Goal: Information Seeking & Learning: Learn about a topic

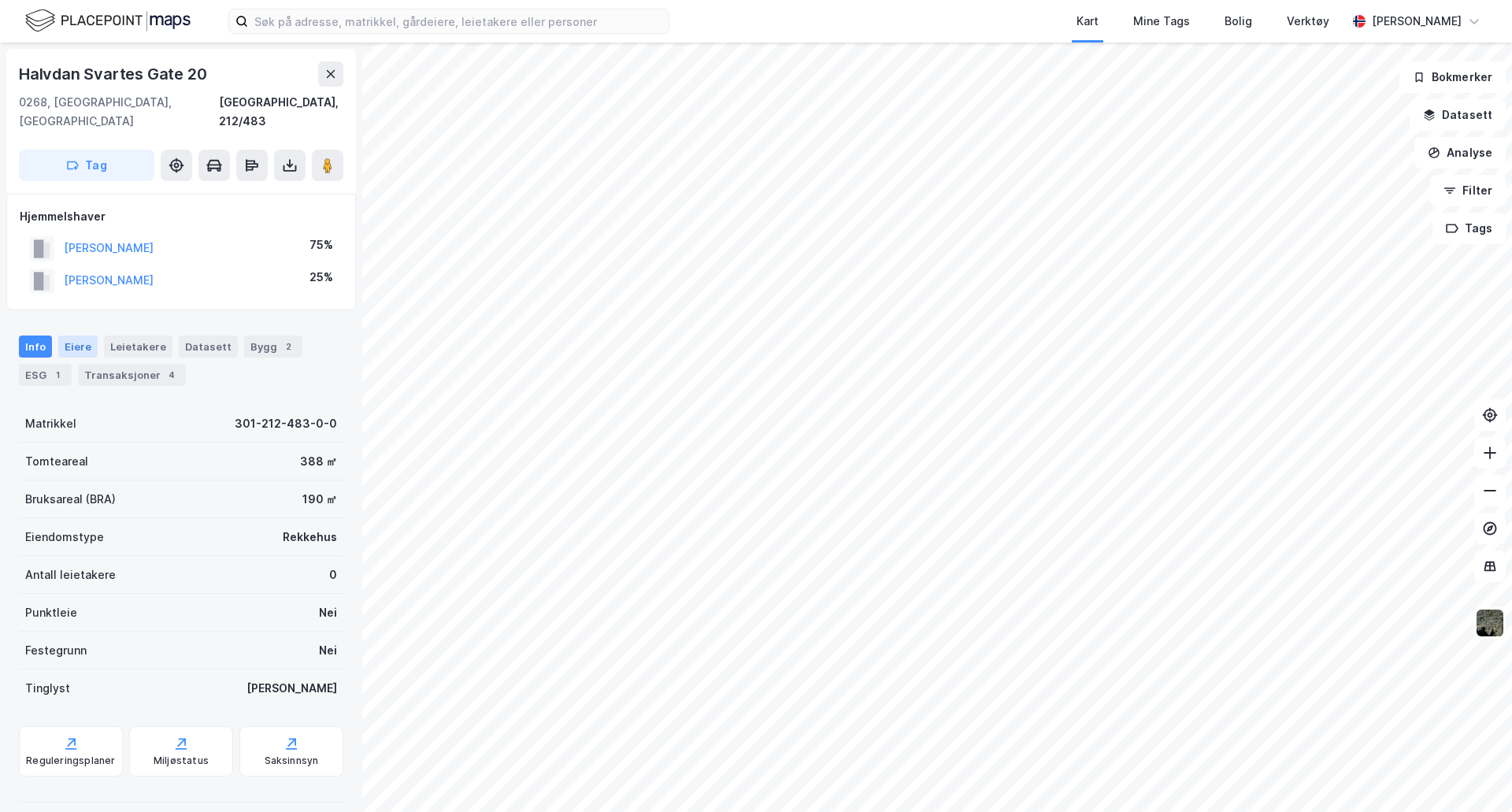
click at [88, 336] on div "Eiere" at bounding box center [78, 346] width 39 height 22
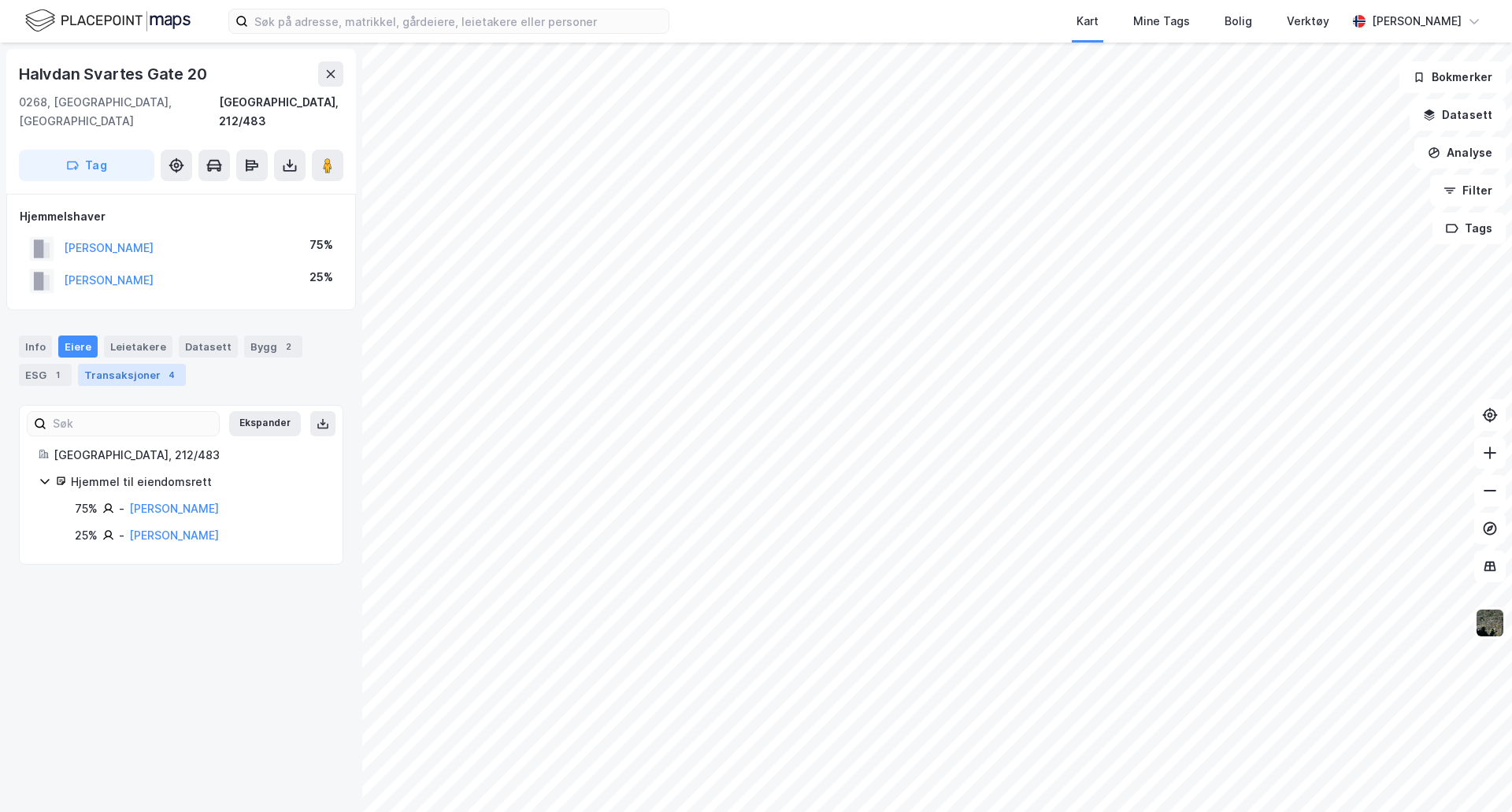
click at [102, 366] on div "Transaksjoner 4" at bounding box center [132, 374] width 108 height 22
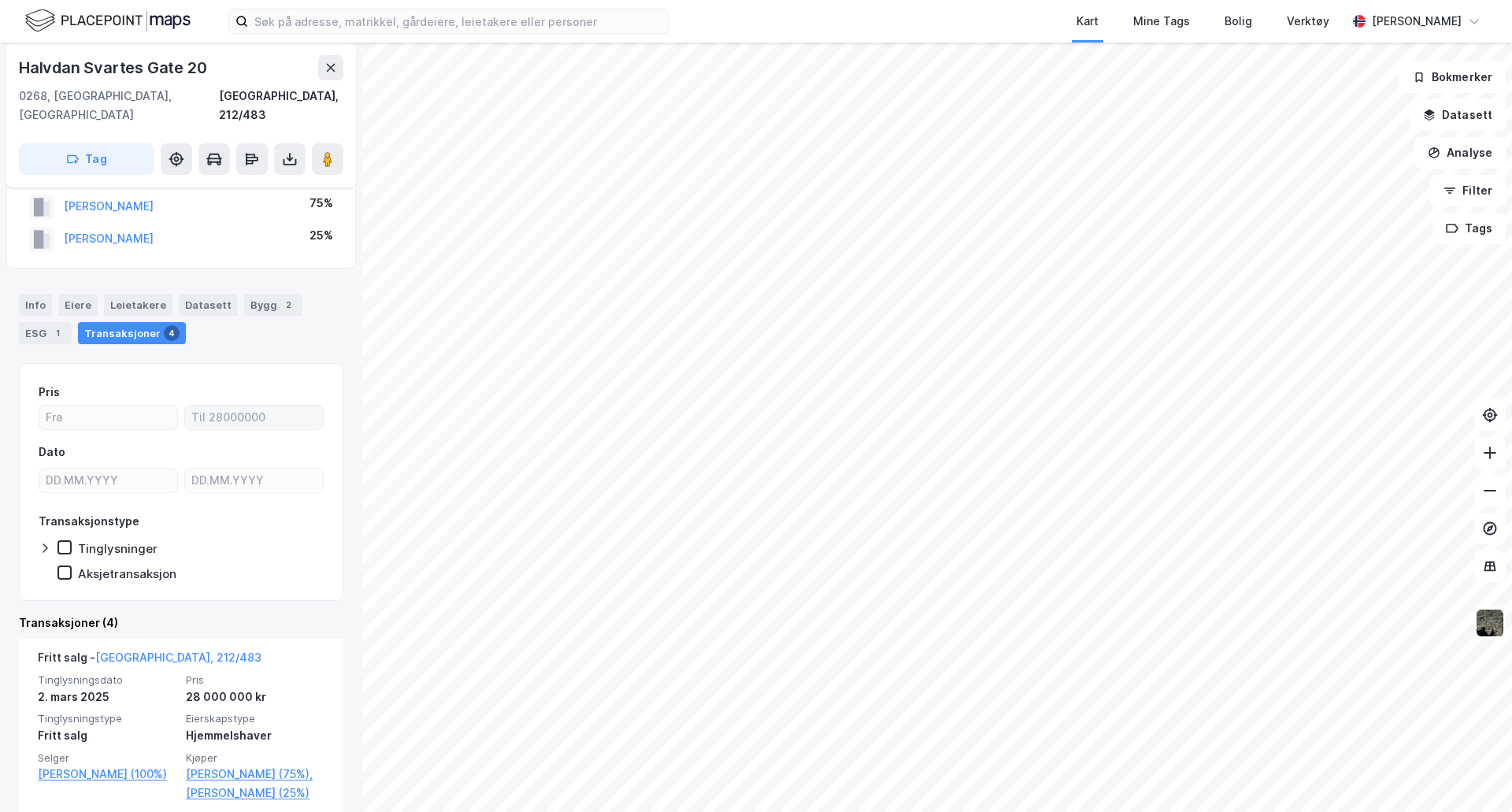
scroll to position [79, 0]
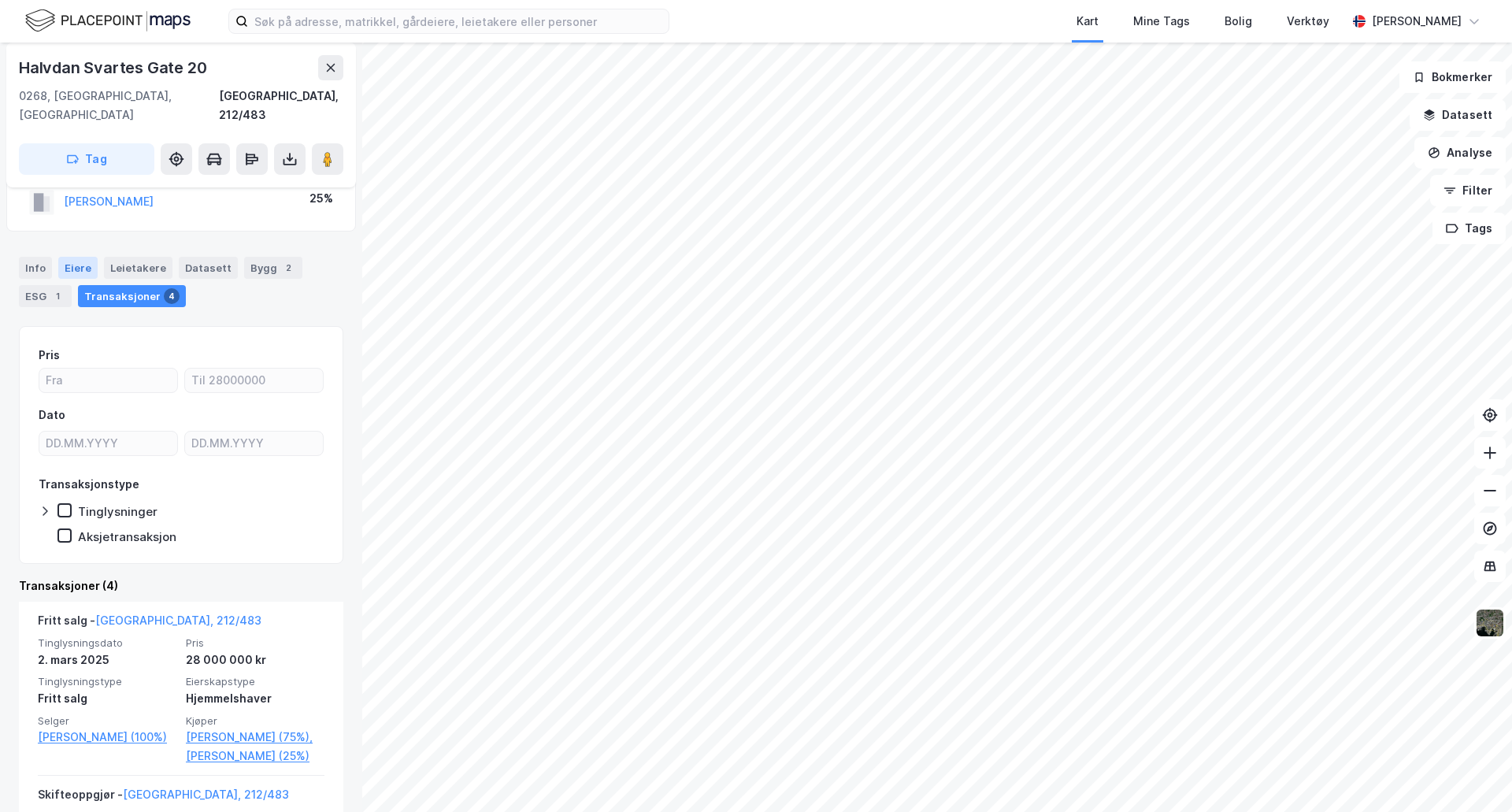
click at [71, 257] on div "Eiere" at bounding box center [78, 267] width 39 height 22
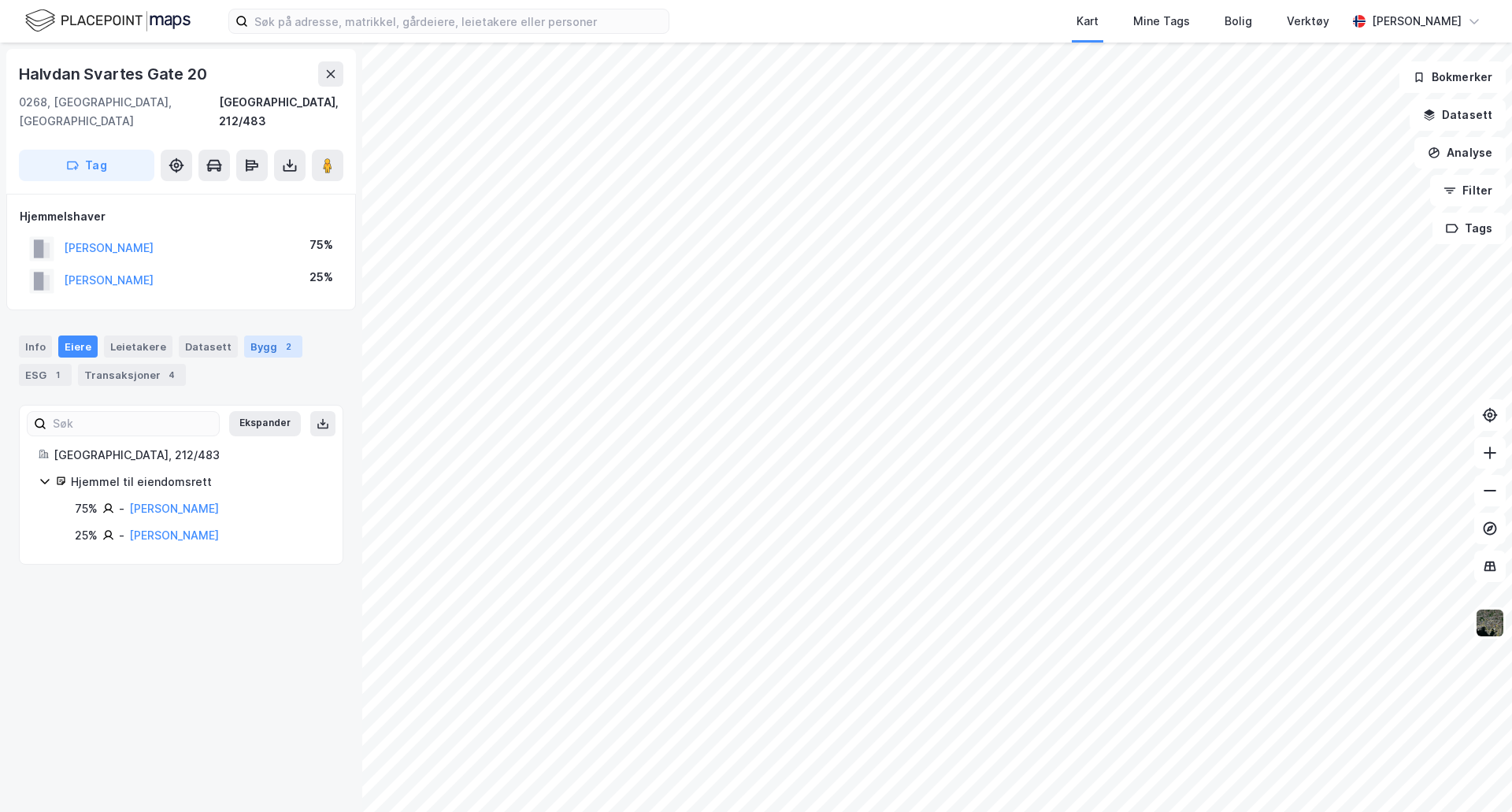
click at [258, 336] on div "Bygg 2" at bounding box center [273, 346] width 59 height 22
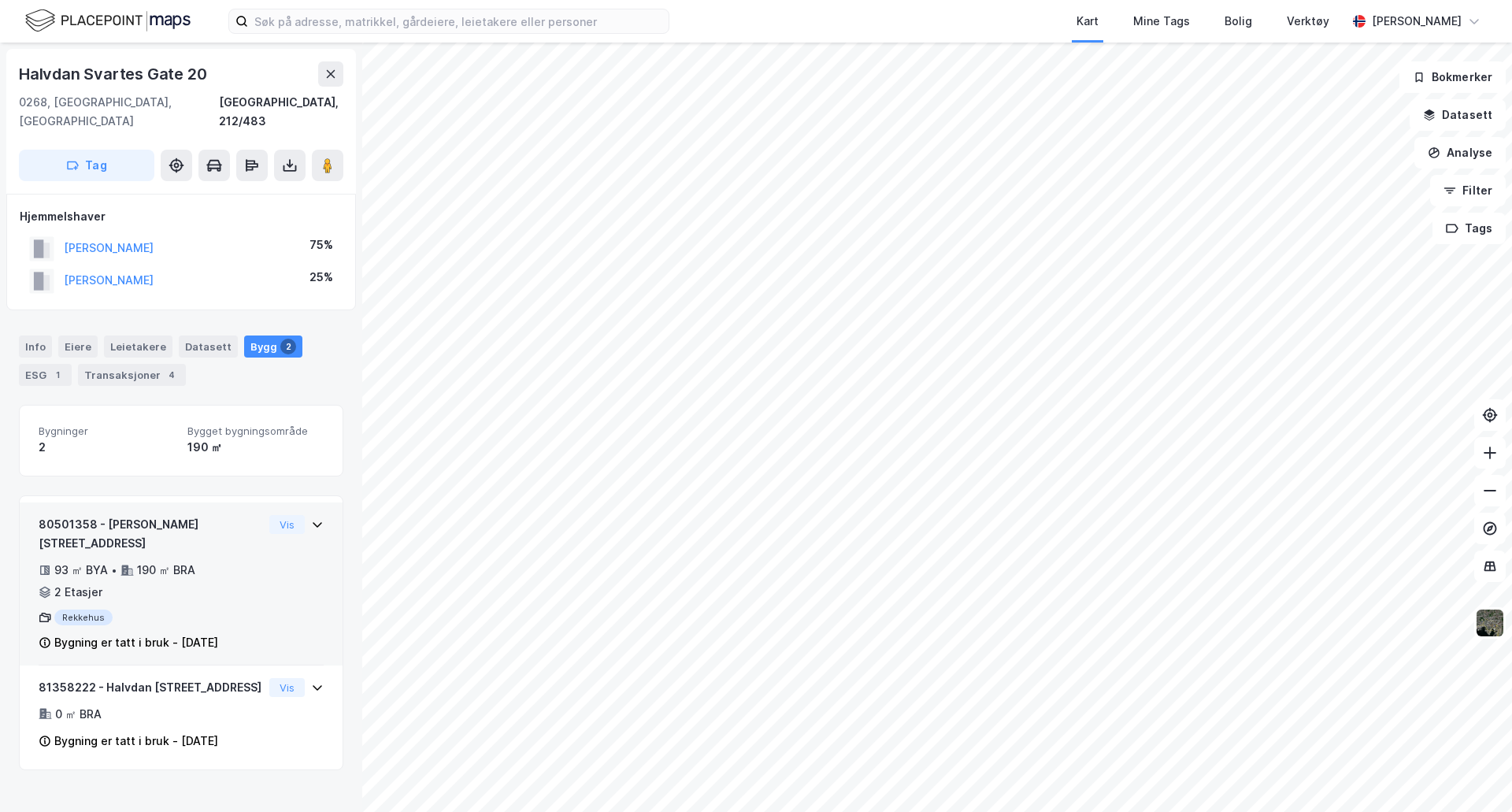
click at [309, 515] on div "Vis" at bounding box center [296, 524] width 54 height 19
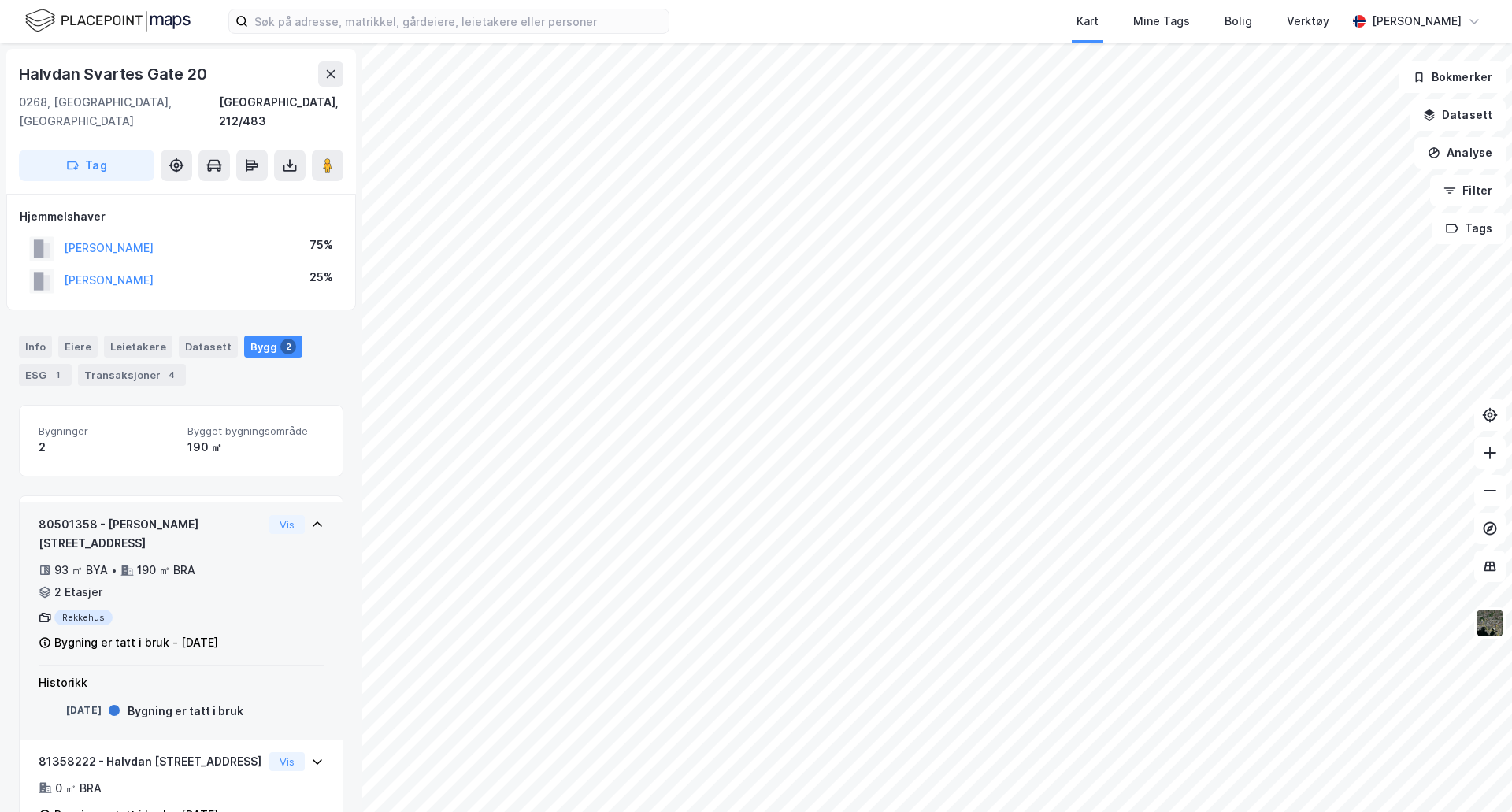
scroll to position [13, 0]
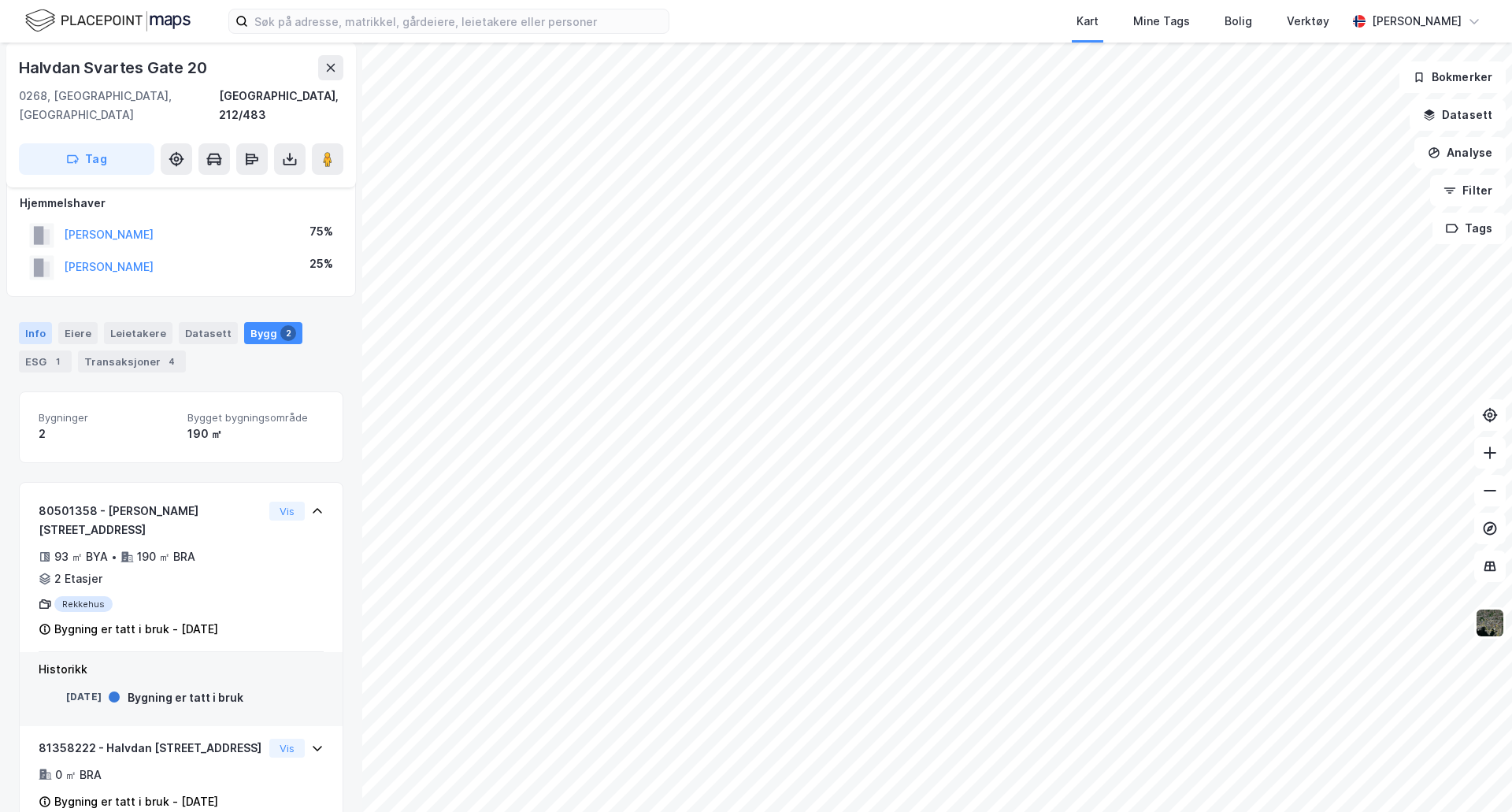
click at [40, 322] on div "Info" at bounding box center [36, 333] width 33 height 22
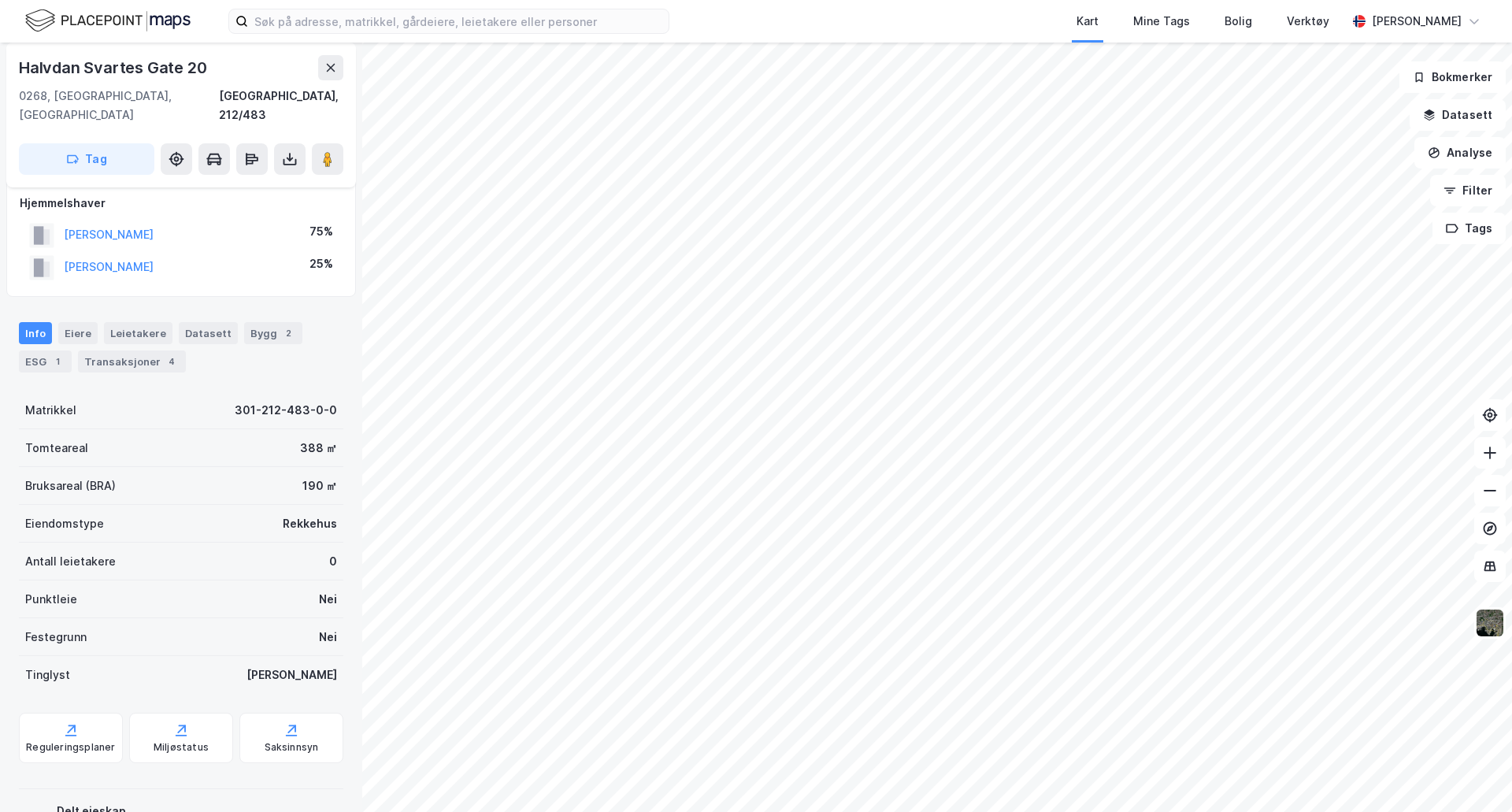
click at [140, 350] on div "Transaksjoner 4" at bounding box center [132, 361] width 108 height 22
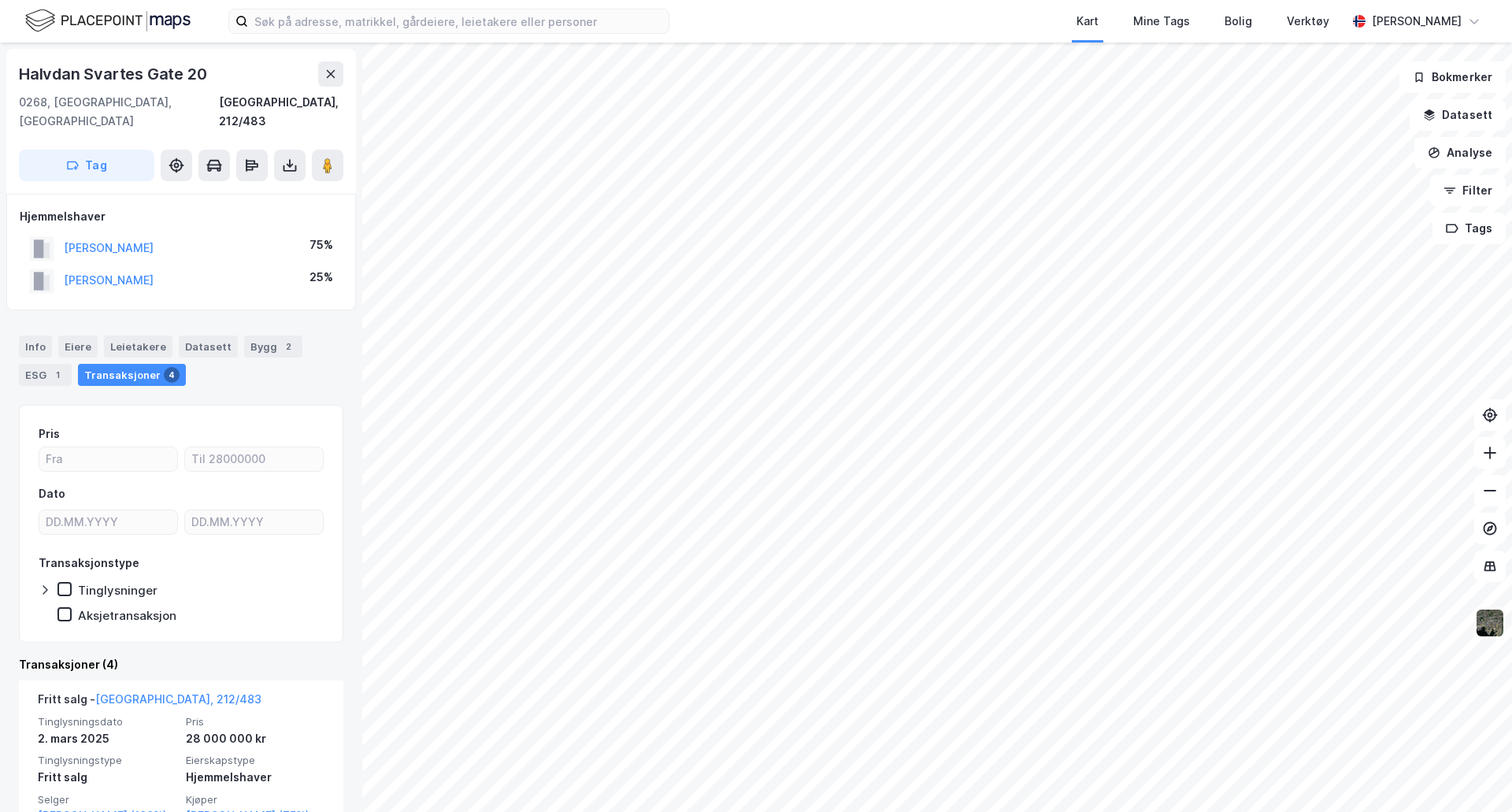
scroll to position [79, 0]
click at [0, 0] on button "[PERSON_NAME]" at bounding box center [0, 0] width 0 height 0
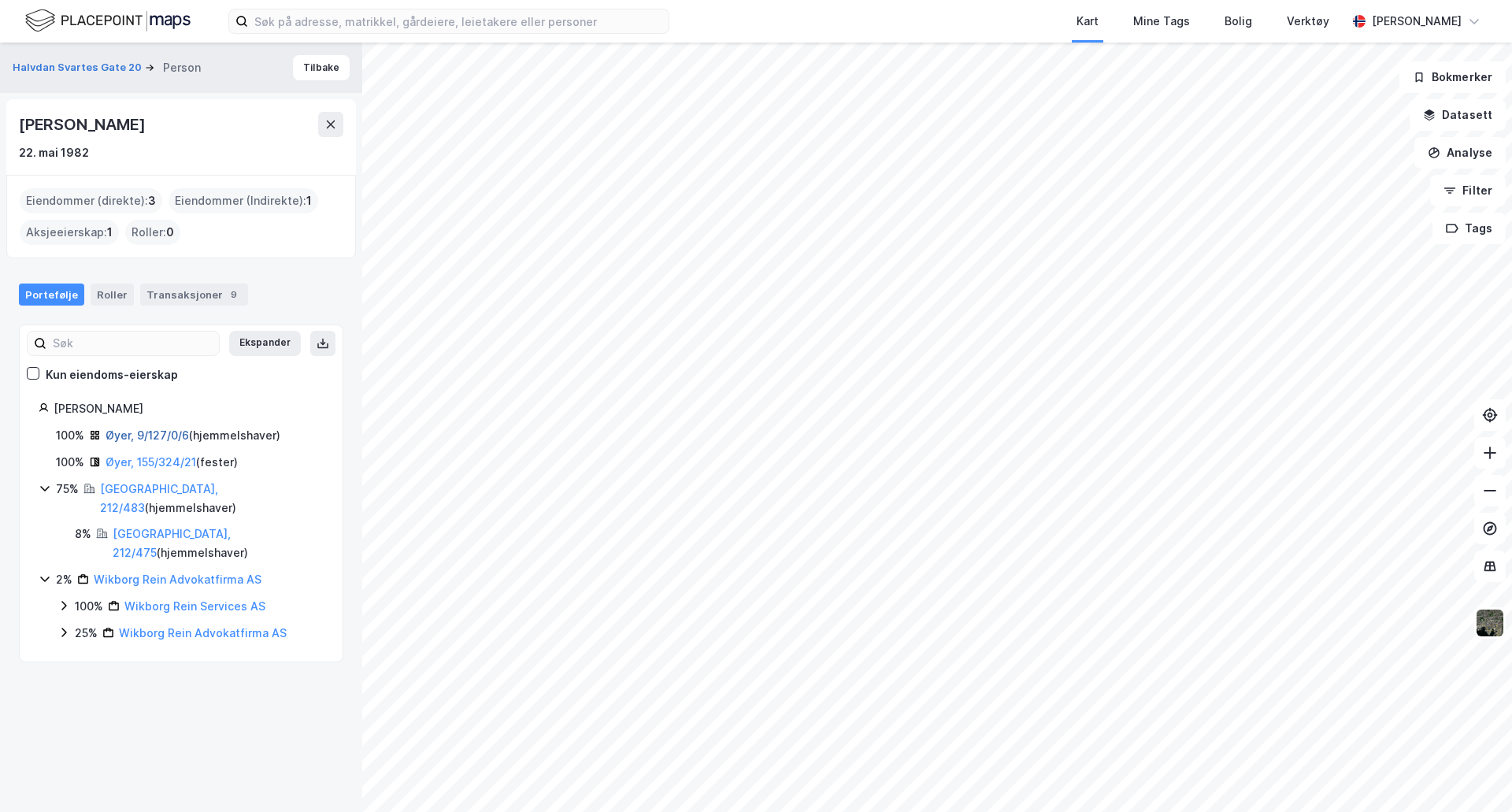
click at [154, 432] on link "Øyer, 9/127/0/6" at bounding box center [147, 435] width 84 height 13
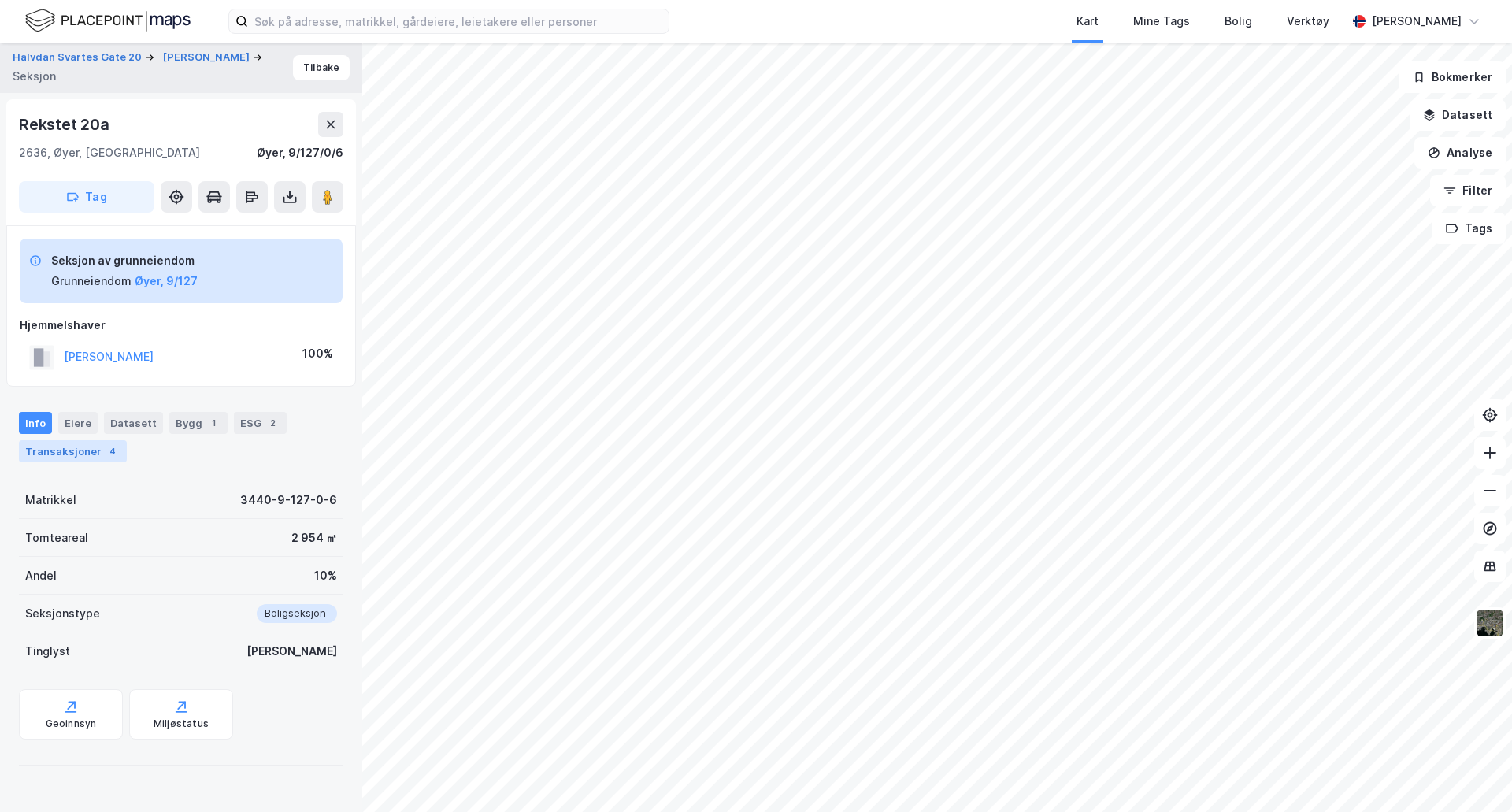
click at [97, 456] on div "Transaksjoner 4" at bounding box center [73, 451] width 108 height 22
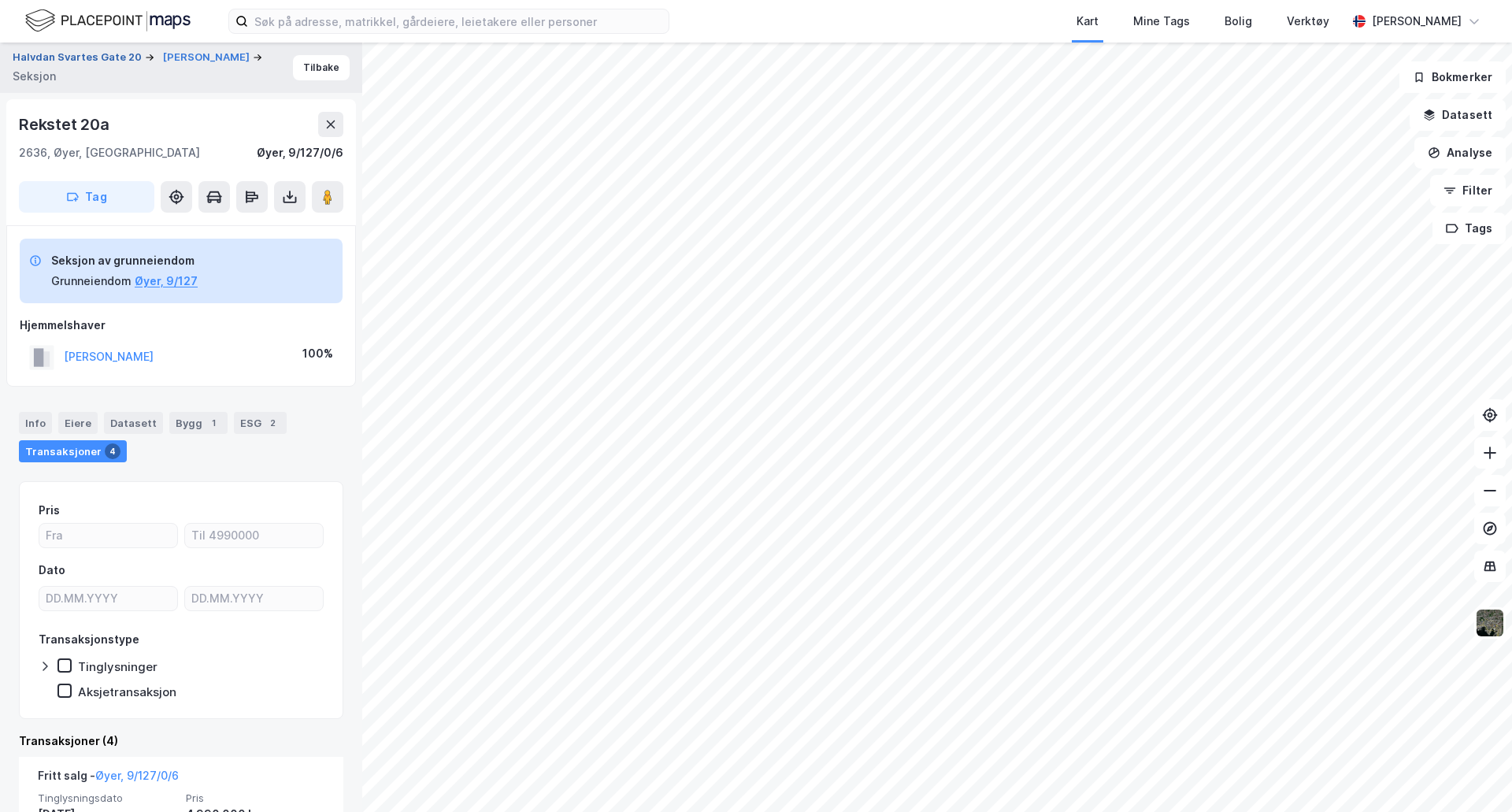
click at [115, 51] on button "Halvdan Svartes Gate 20" at bounding box center [78, 58] width 132 height 15
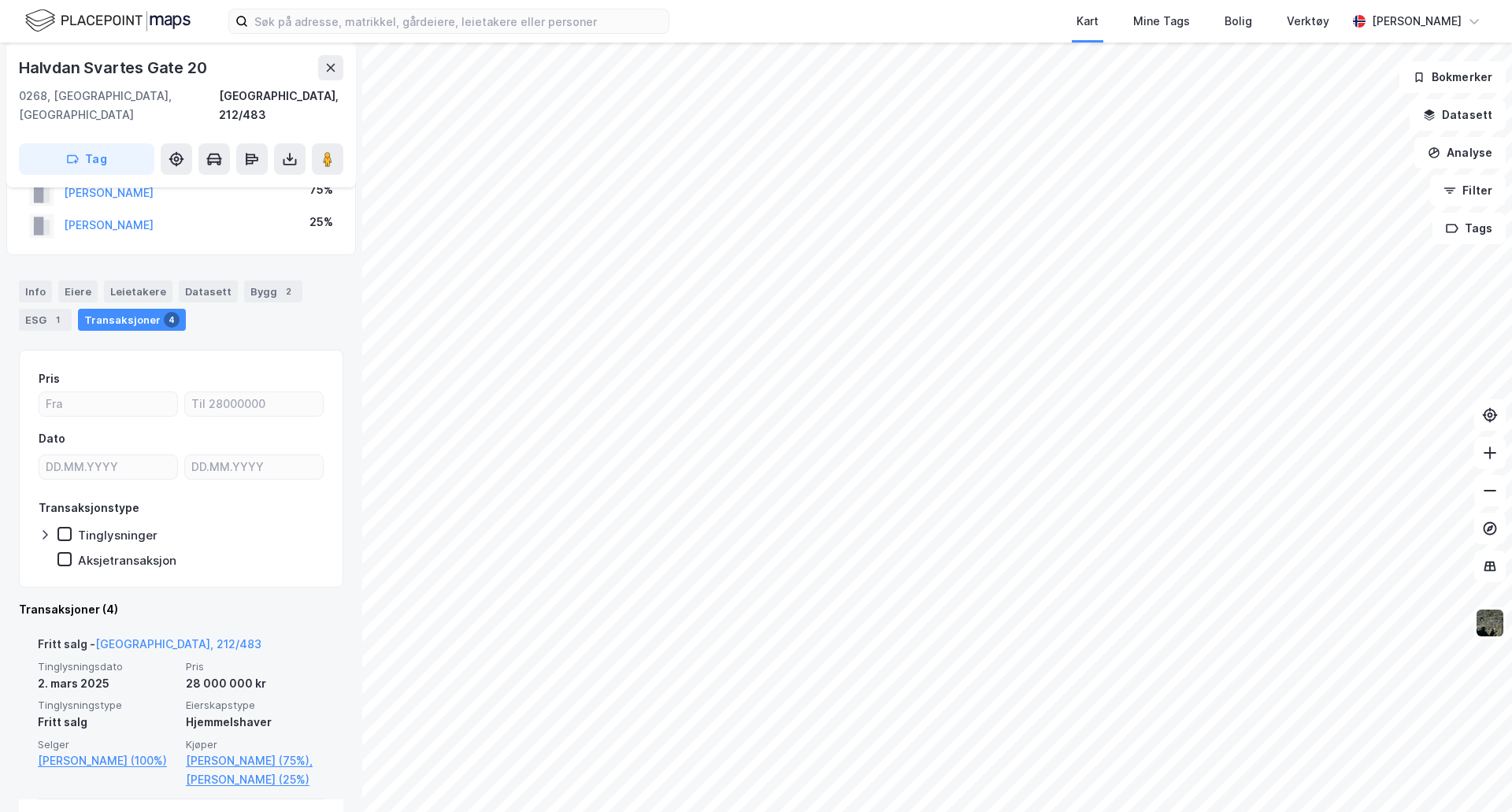
scroll to position [79, 0]
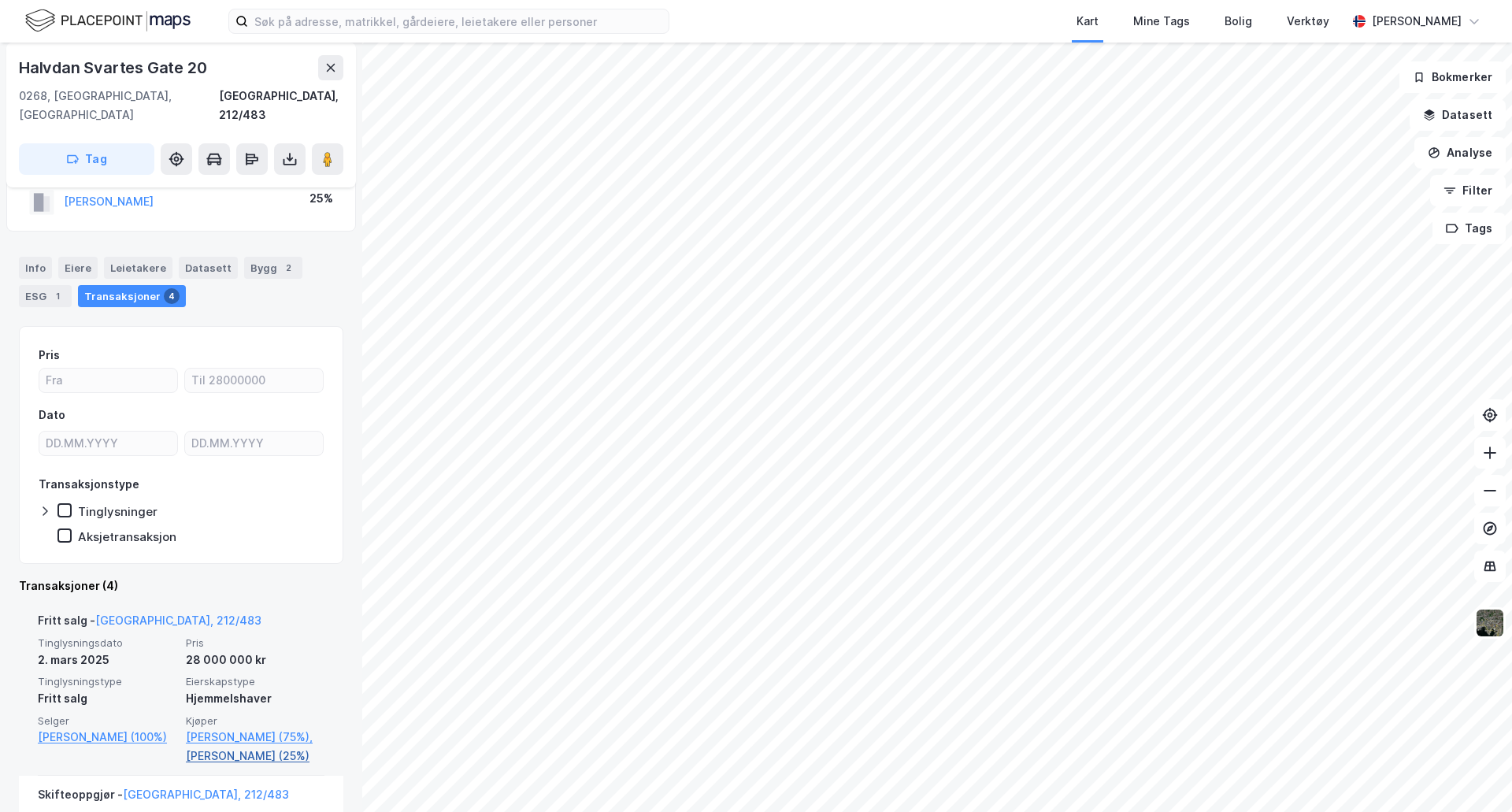
click at [259, 747] on link "[PERSON_NAME] (25%)" at bounding box center [255, 756] width 139 height 19
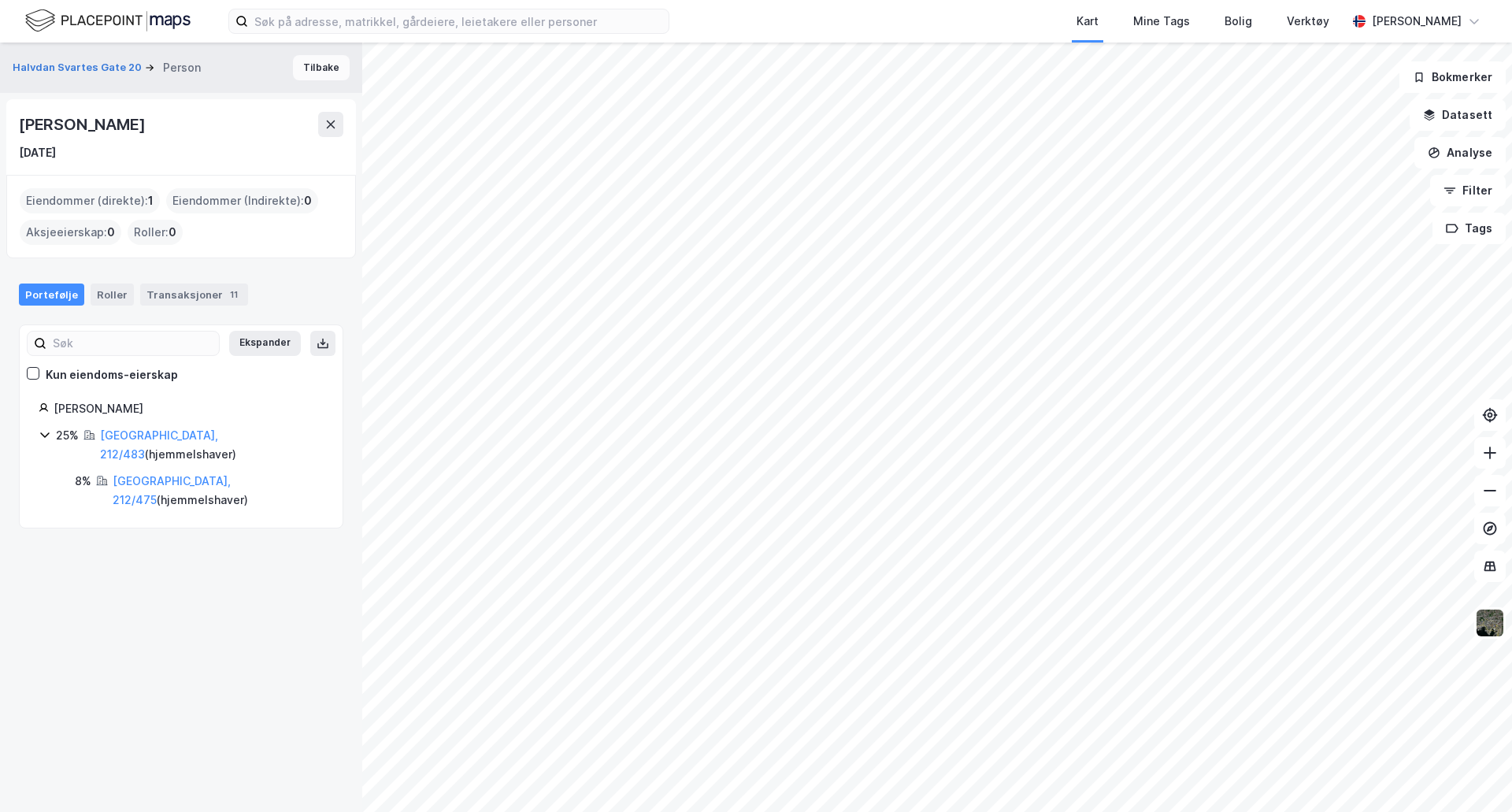
click at [318, 71] on button "Tilbake" at bounding box center [320, 67] width 57 height 25
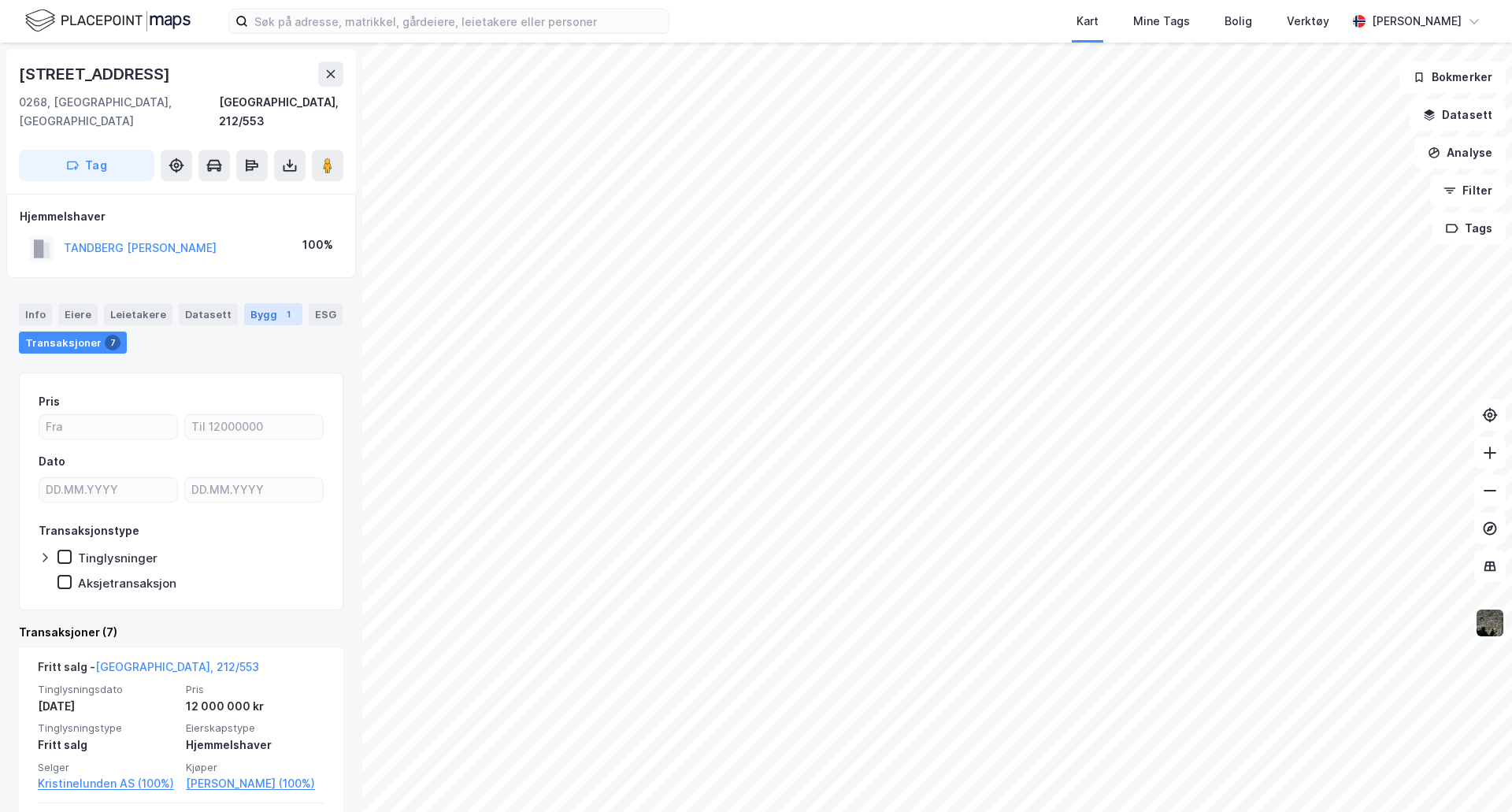
click at [264, 303] on div "Bygg 1" at bounding box center [273, 314] width 59 height 22
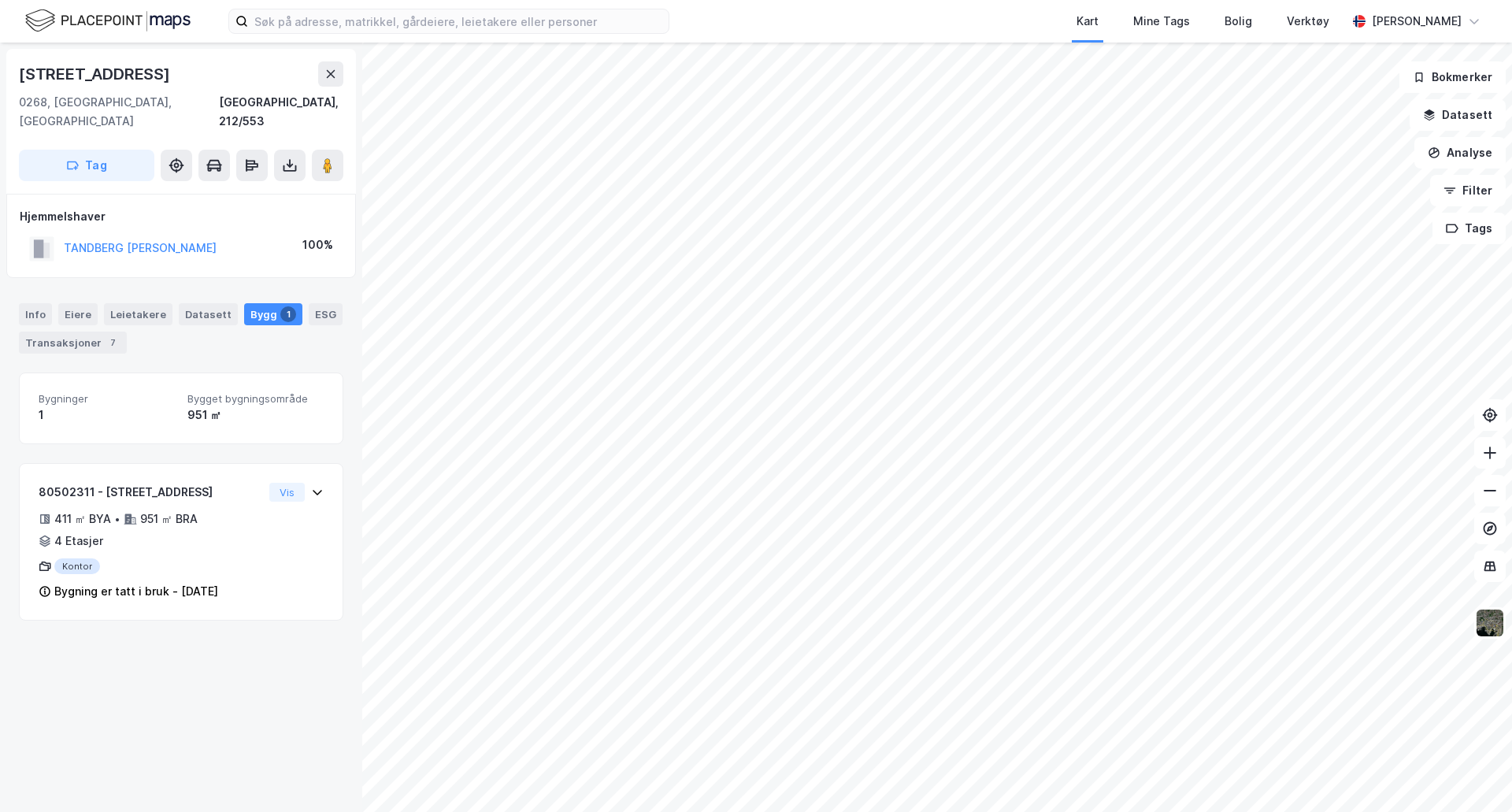
click at [355, 286] on div "[STREET_ADDRESS], 212/553 Tag Hjemmelshaver TANDBERG [PERSON_NAME] 100% Info Ei…" at bounding box center [756, 427] width 1512 height 770
click at [897, 0] on html "Kart Mine Tags Bolig Verktøy [PERSON_NAME] [STREET_ADDRESS], 212/558 Tag Hjemme…" at bounding box center [756, 406] width 1512 height 812
